Goal: Information Seeking & Learning: Learn about a topic

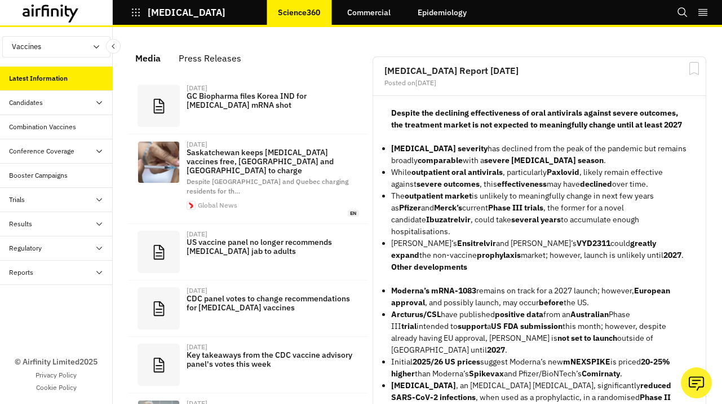
scroll to position [792, 338]
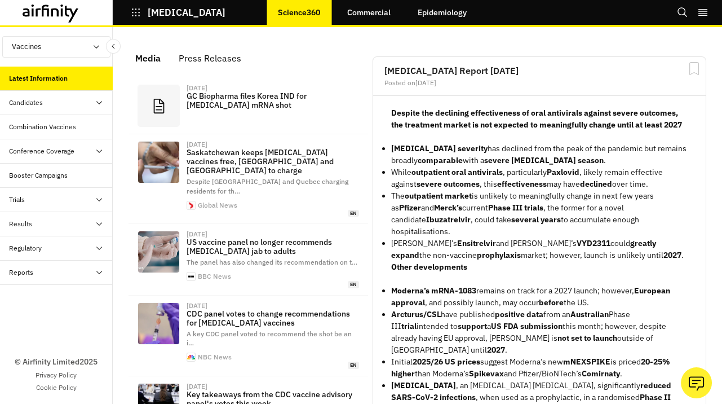
click at [60, 176] on div "Booster Campaigns" at bounding box center [38, 175] width 59 height 10
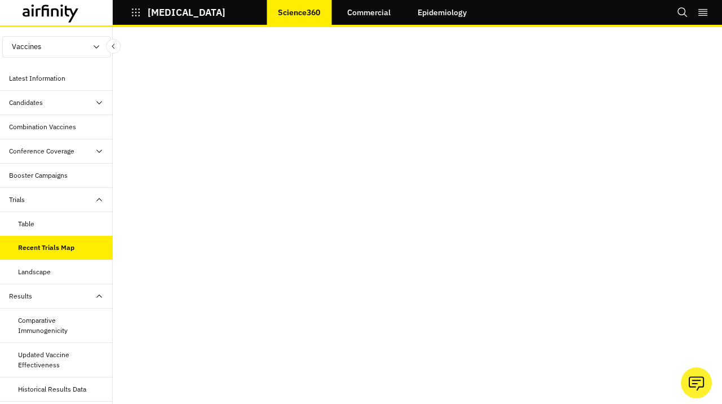
scroll to position [31, 0]
